Goal: Task Accomplishment & Management: Manage account settings

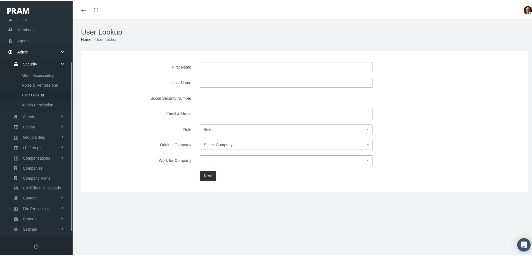
scroll to position [59, 0]
click at [28, 20] on span "Members" at bounding box center [25, 19] width 16 height 11
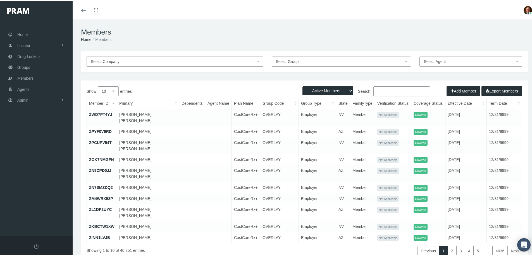
click at [387, 90] on input "Search:" at bounding box center [401, 90] width 57 height 10
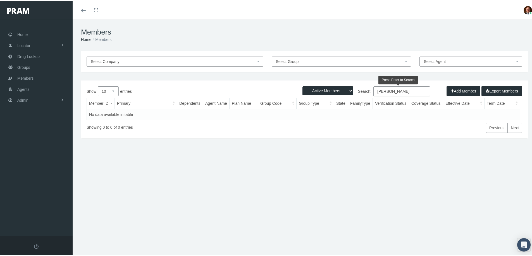
drag, startPoint x: 382, startPoint y: 90, endPoint x: 372, endPoint y: 94, distance: 10.9
click at [373, 94] on input "todd ford" at bounding box center [401, 90] width 57 height 10
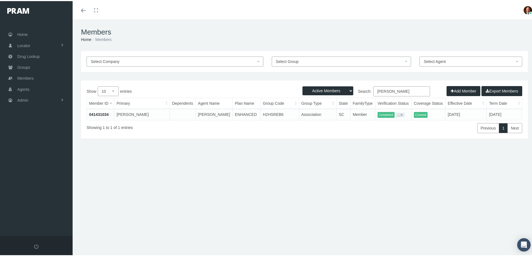
type input "brandi ford"
click at [100, 113] on link "041431034" at bounding box center [99, 113] width 20 height 4
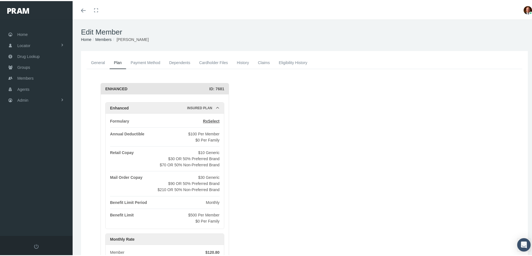
click at [98, 62] on link "General" at bounding box center [97, 62] width 23 height 12
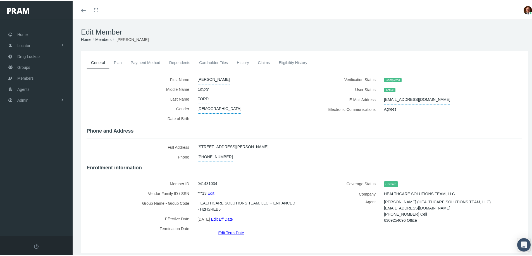
click at [263, 63] on link "Claims" at bounding box center [263, 62] width 21 height 12
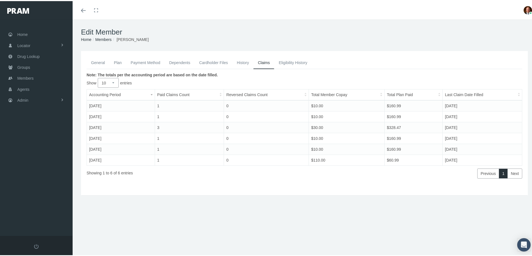
click at [118, 64] on link "Plan" at bounding box center [117, 62] width 17 height 12
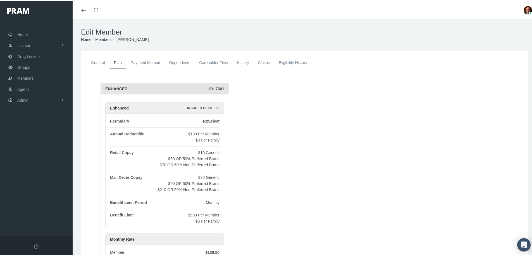
click at [97, 61] on link "General" at bounding box center [97, 62] width 23 height 12
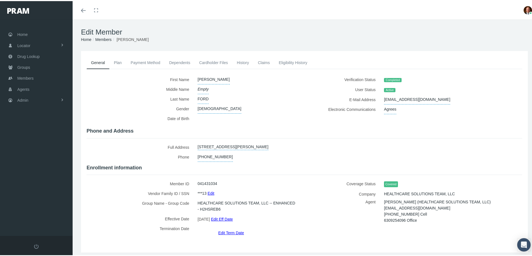
click at [147, 63] on link "Payment Method" at bounding box center [145, 62] width 39 height 12
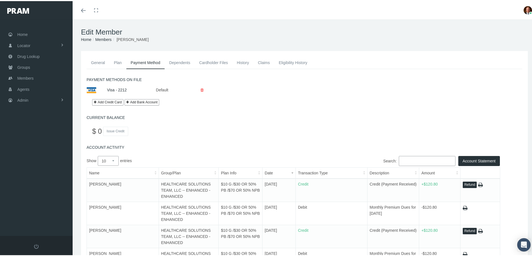
click at [96, 63] on link "General" at bounding box center [97, 62] width 23 height 12
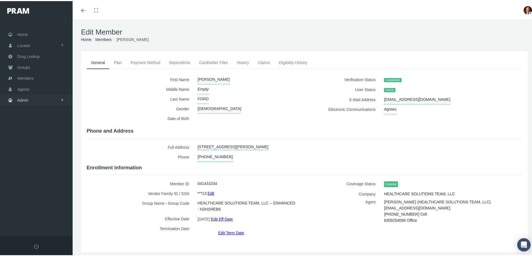
click at [33, 98] on link "Admin" at bounding box center [36, 99] width 73 height 11
click at [33, 109] on span "Security" at bounding box center [30, 111] width 14 height 9
click at [33, 141] on span "User Lookup" at bounding box center [33, 142] width 22 height 9
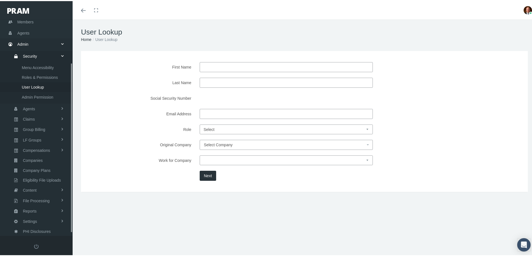
scroll to position [59, 0]
click at [210, 113] on input "Email Address" at bounding box center [285, 113] width 173 height 10
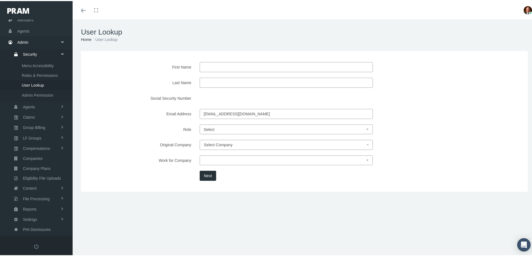
type input "itodford@gmail.com"
click at [204, 176] on button "Next" at bounding box center [207, 175] width 16 height 10
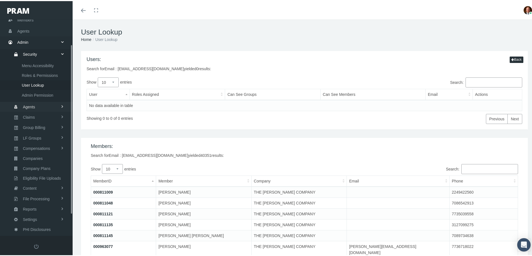
scroll to position [0, 0]
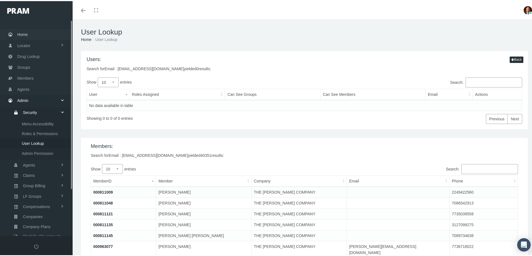
click at [32, 32] on link "Home" at bounding box center [36, 33] width 73 height 11
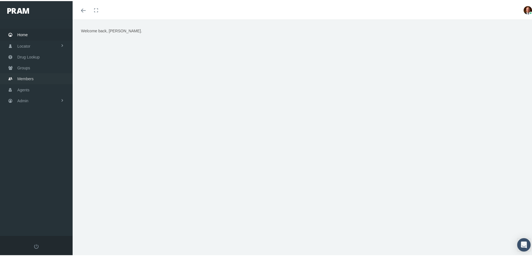
click at [24, 76] on span "Members" at bounding box center [25, 78] width 16 height 11
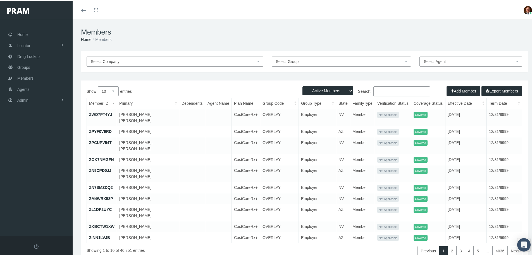
click at [385, 91] on input "Search:" at bounding box center [401, 90] width 57 height 10
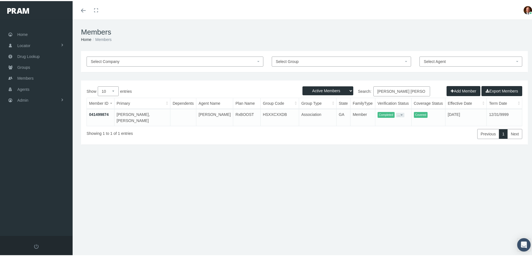
type input "[PERSON_NAME] [PERSON_NAME]"
click at [103, 114] on link "041499874" at bounding box center [99, 113] width 20 height 4
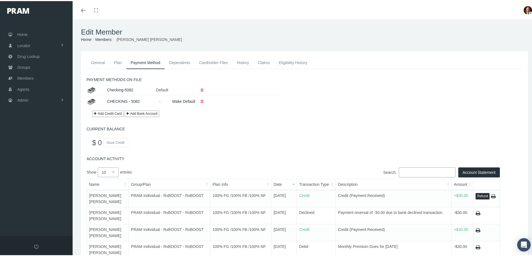
click at [99, 61] on link "General" at bounding box center [97, 62] width 23 height 12
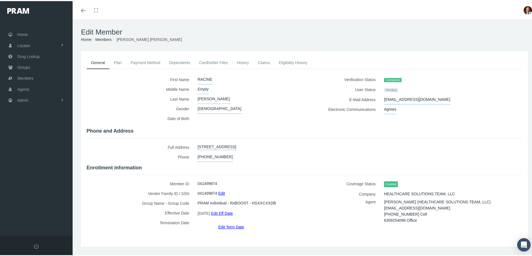
click at [102, 38] on link "Members" at bounding box center [103, 38] width 16 height 4
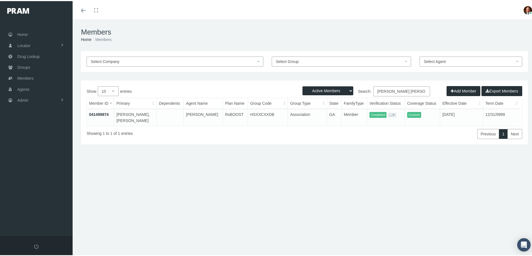
click at [101, 113] on link "041499874" at bounding box center [99, 113] width 20 height 4
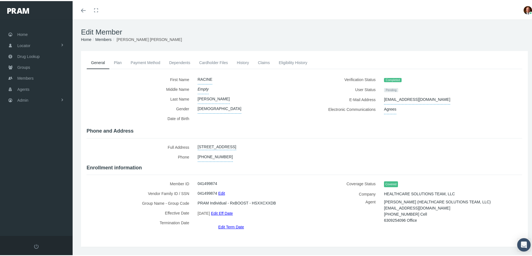
click at [262, 64] on link "Claims" at bounding box center [263, 62] width 21 height 12
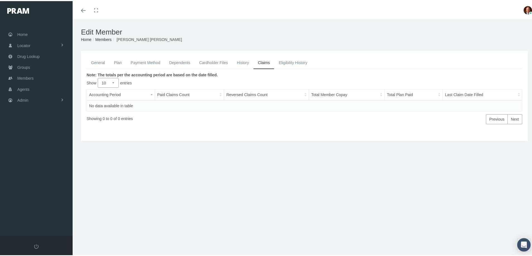
click at [101, 63] on link "General" at bounding box center [97, 62] width 23 height 12
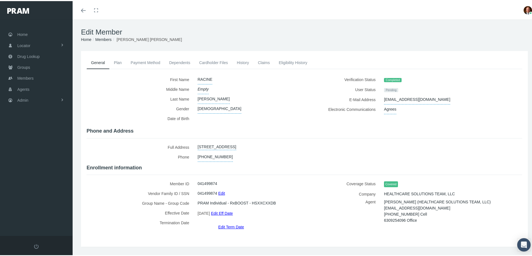
click at [211, 60] on link "Cardholder Files" at bounding box center [213, 62] width 38 height 12
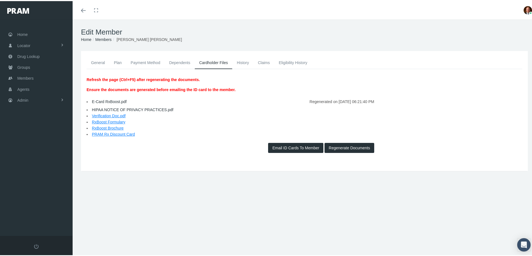
click at [102, 101] on link "E-Card RxBoost.pdf" at bounding box center [109, 100] width 35 height 4
click at [267, 63] on link "Claims" at bounding box center [263, 62] width 21 height 12
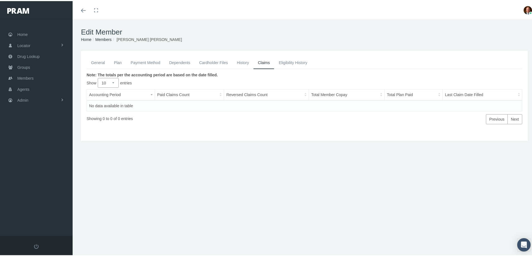
click at [97, 61] on link "General" at bounding box center [97, 62] width 23 height 12
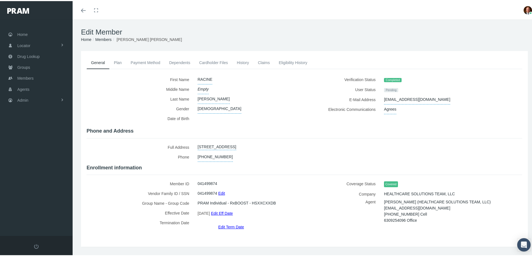
click at [140, 62] on link "Payment Method" at bounding box center [145, 62] width 39 height 12
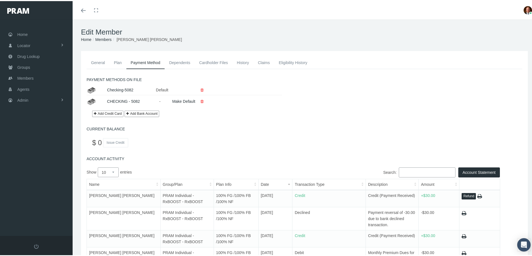
click at [95, 62] on link "General" at bounding box center [97, 62] width 23 height 12
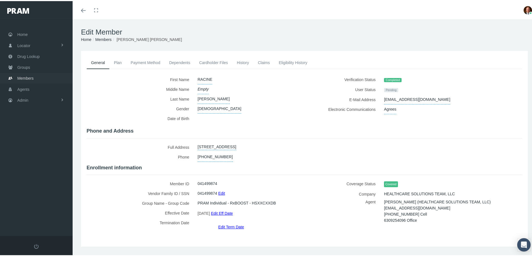
click at [27, 78] on span "Members" at bounding box center [25, 77] width 16 height 11
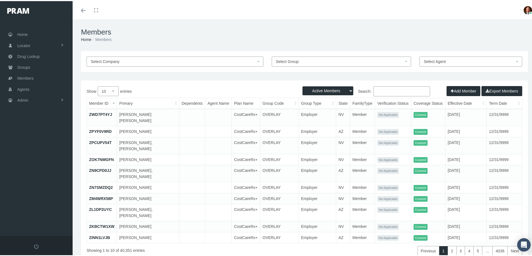
click at [382, 89] on input "Search:" at bounding box center [401, 90] width 57 height 10
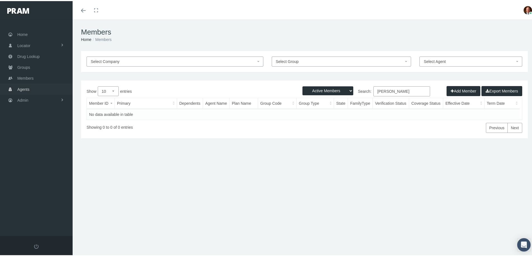
type input "[PERSON_NAME]"
click at [24, 86] on span "Agents" at bounding box center [23, 88] width 12 height 11
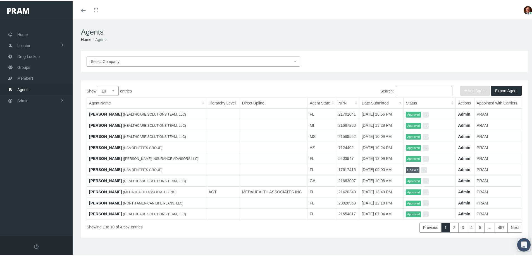
click at [413, 90] on input "Search:" at bounding box center [423, 90] width 57 height 10
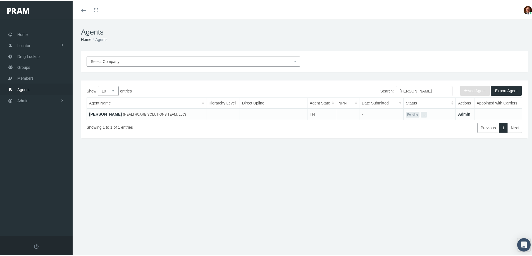
type input "dawn rhodes"
click at [112, 114] on link "[PERSON_NAME]" at bounding box center [105, 113] width 33 height 4
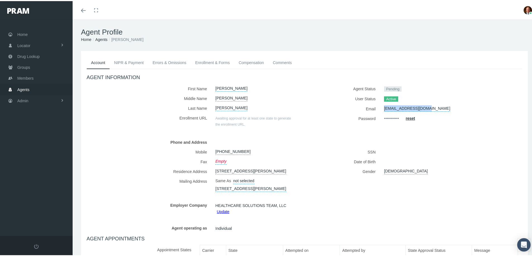
drag, startPoint x: 378, startPoint y: 107, endPoint x: 422, endPoint y: 110, distance: 43.4
click at [422, 110] on div "[EMAIL_ADDRESS][DOMAIN_NAME]" at bounding box center [441, 108] width 124 height 10
copy link "[EMAIL_ADDRESS][DOMAIN_NAME]"
click at [27, 98] on span "Admin" at bounding box center [22, 100] width 11 height 11
click at [32, 112] on span "Security" at bounding box center [30, 111] width 14 height 9
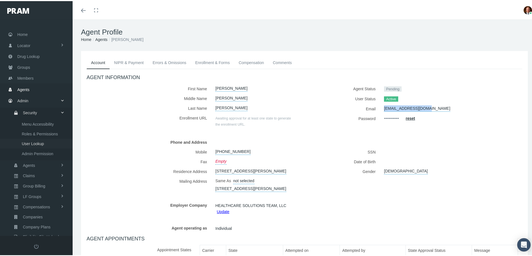
click at [37, 141] on span "User Lookup" at bounding box center [33, 142] width 22 height 9
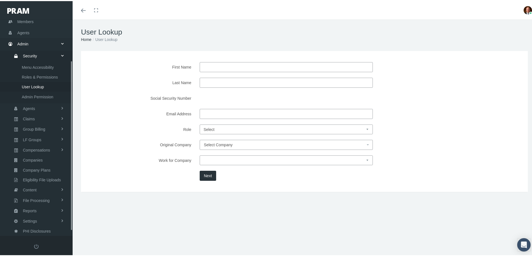
scroll to position [59, 0]
click at [217, 114] on input "Email Address" at bounding box center [285, 113] width 173 height 10
paste input "[EMAIL_ADDRESS][DOMAIN_NAME]"
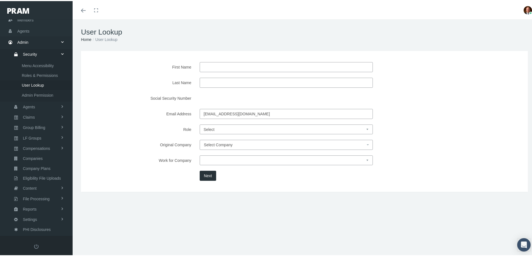
type input "[EMAIL_ADDRESS][DOMAIN_NAME]"
click at [210, 175] on button "Next" at bounding box center [207, 175] width 16 height 10
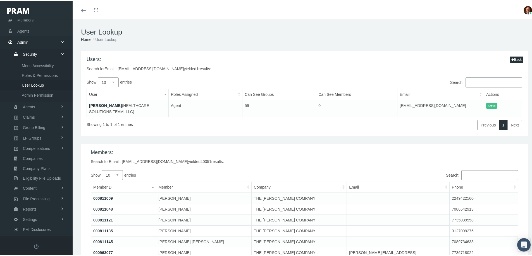
click at [110, 104] on link "[PERSON_NAME]" at bounding box center [105, 104] width 33 height 4
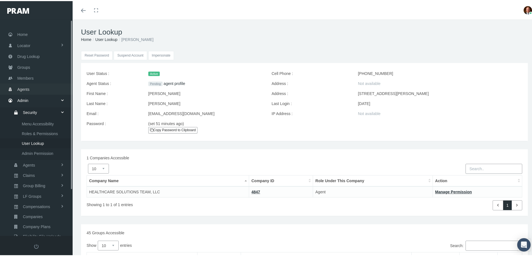
click at [25, 88] on span "Agents" at bounding box center [23, 88] width 12 height 11
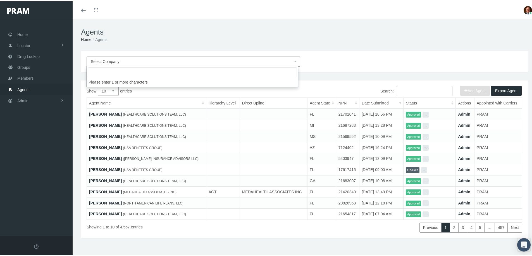
click at [173, 59] on span "Select Company" at bounding box center [192, 60] width 202 height 6
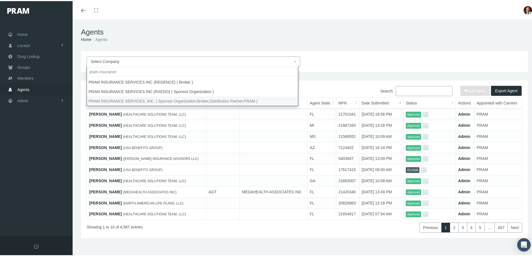
type input "pram insurance"
select select "53"
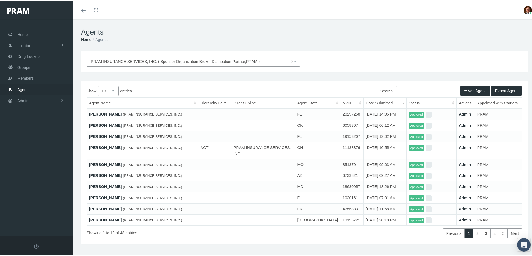
click at [467, 90] on button "Add Agent" at bounding box center [475, 90] width 30 height 10
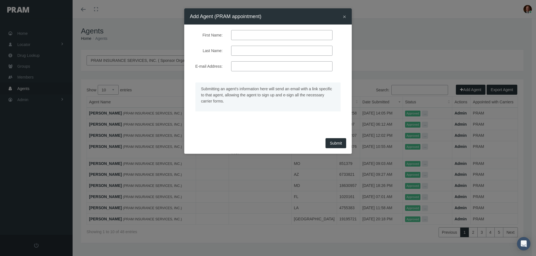
click at [252, 36] on input "First Name:" at bounding box center [281, 35] width 101 height 10
type input "Reynaldo"
type input "sales"
type input "raymsales@gmail.com"
click at [333, 143] on span "Submit" at bounding box center [336, 143] width 12 height 4
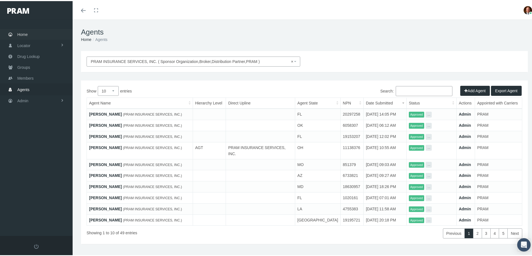
click at [21, 33] on span "Home" at bounding box center [22, 33] width 10 height 11
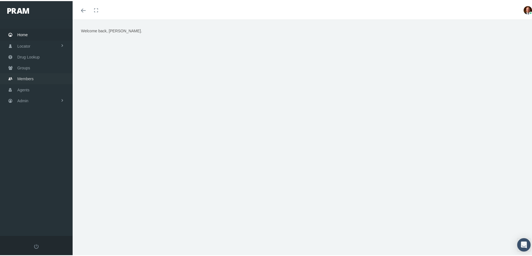
click at [28, 77] on span "Members" at bounding box center [25, 78] width 16 height 11
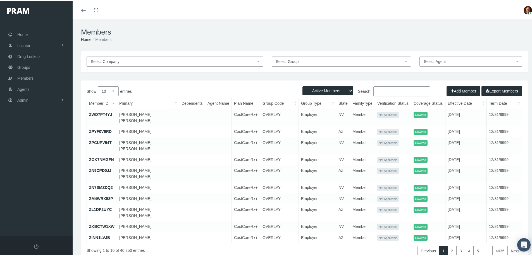
click at [383, 89] on input "Search:" at bounding box center [401, 90] width 57 height 10
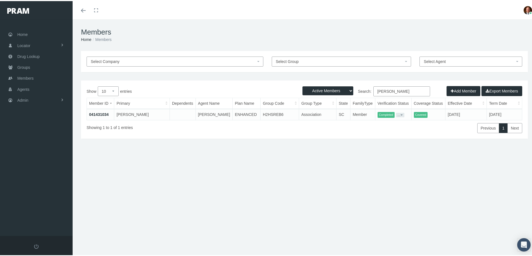
type input "brandi ford"
click at [96, 115] on link "041431034" at bounding box center [99, 113] width 20 height 4
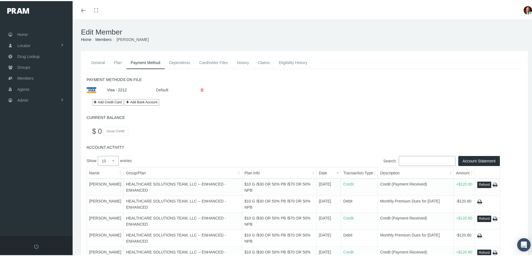
click at [100, 62] on link "General" at bounding box center [97, 62] width 23 height 12
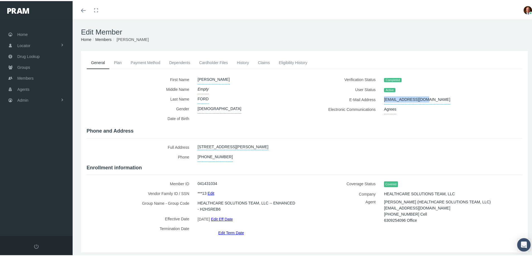
drag, startPoint x: 379, startPoint y: 98, endPoint x: 415, endPoint y: 97, distance: 36.3
click at [415, 97] on div "[EMAIL_ADDRESS][DOMAIN_NAME]" at bounding box center [441, 99] width 124 height 10
copy span "[EMAIL_ADDRESS][DOMAIN_NAME]"
click at [36, 100] on link "Admin" at bounding box center [36, 99] width 73 height 11
click at [33, 109] on span "Security" at bounding box center [30, 111] width 14 height 9
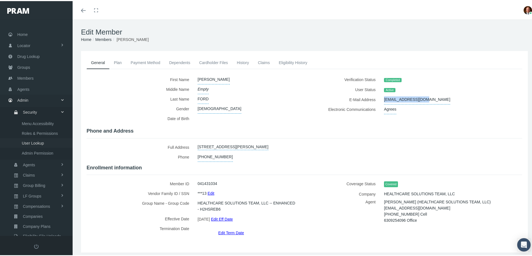
click at [32, 141] on span "User Lookup" at bounding box center [33, 142] width 22 height 9
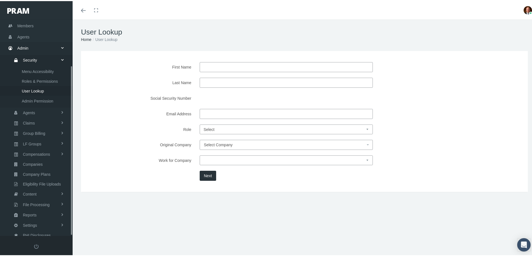
scroll to position [59, 0]
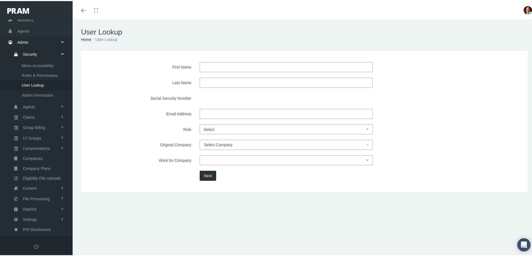
click at [218, 115] on input "Email Address" at bounding box center [285, 113] width 173 height 10
paste input "[EMAIL_ADDRESS][DOMAIN_NAME]"
type input "[EMAIL_ADDRESS][DOMAIN_NAME]"
click at [211, 175] on button "Next" at bounding box center [207, 175] width 16 height 10
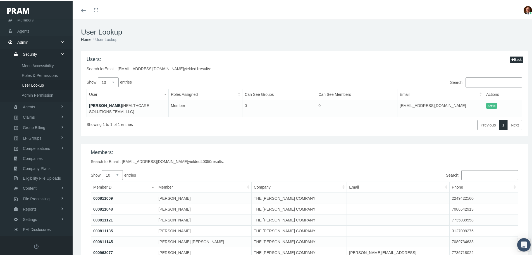
click at [107, 104] on link "[PERSON_NAME]" at bounding box center [105, 104] width 33 height 4
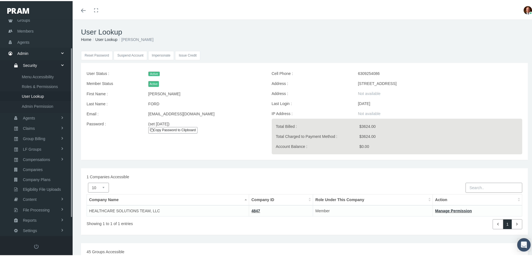
scroll to position [59, 0]
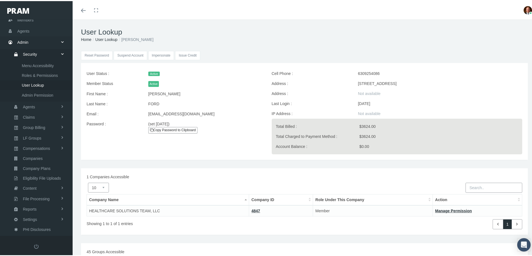
click at [167, 129] on link "Copy Password to Clipboard" at bounding box center [172, 129] width 49 height 6
click at [32, 19] on span "Members" at bounding box center [25, 19] width 16 height 11
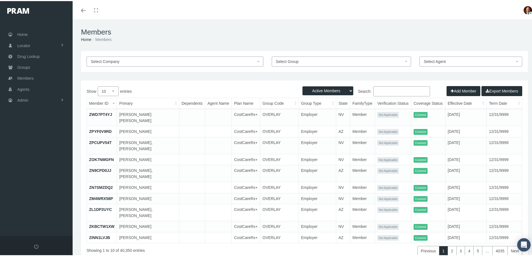
click at [387, 90] on input "Search:" at bounding box center [401, 90] width 57 height 10
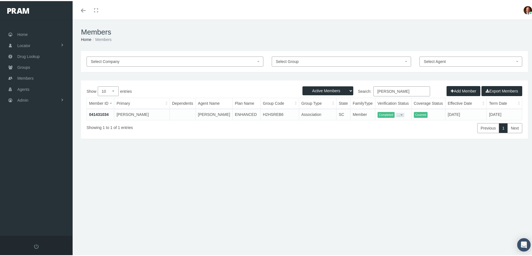
type input "brandi ford"
click at [100, 112] on link "041431034" at bounding box center [99, 113] width 20 height 4
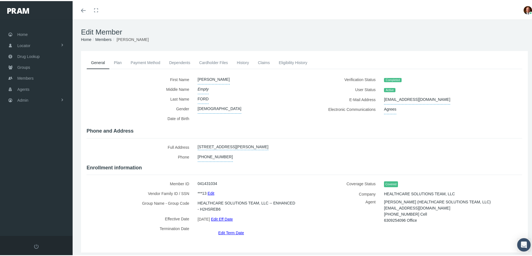
click at [145, 64] on link "Payment Method" at bounding box center [145, 62] width 39 height 12
